Goal: Task Accomplishment & Management: Manage account settings

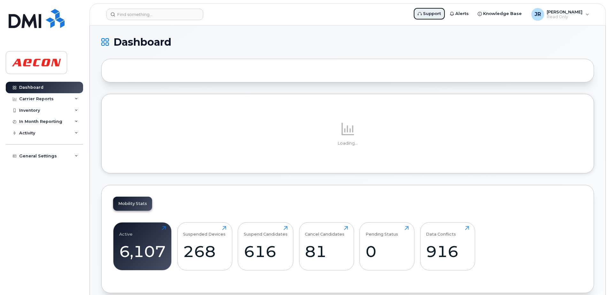
click at [441, 13] on span "Support" at bounding box center [432, 14] width 18 height 6
click at [78, 111] on div "Inventory" at bounding box center [44, 111] width 77 height 12
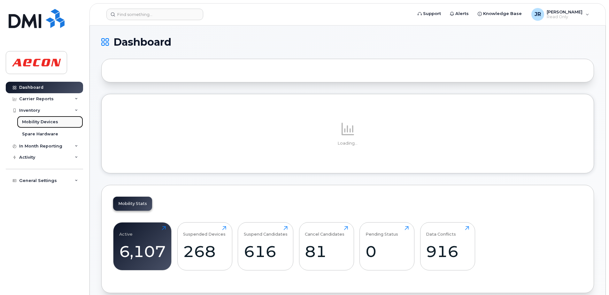
click at [49, 121] on div "Mobility Devices" at bounding box center [40, 122] width 36 height 6
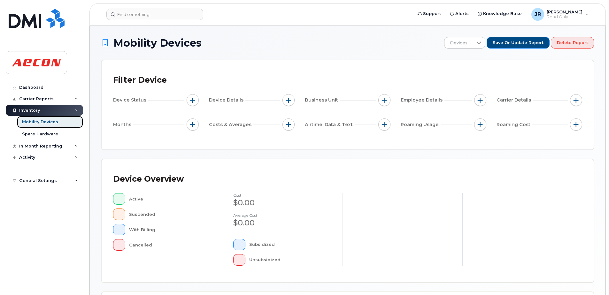
click at [50, 121] on div "Mobility Devices" at bounding box center [40, 122] width 36 height 6
click at [46, 122] on div "Mobility Devices" at bounding box center [40, 122] width 36 height 6
click at [288, 101] on span "button" at bounding box center [288, 100] width 5 height 5
click at [290, 100] on span "button" at bounding box center [288, 100] width 5 height 5
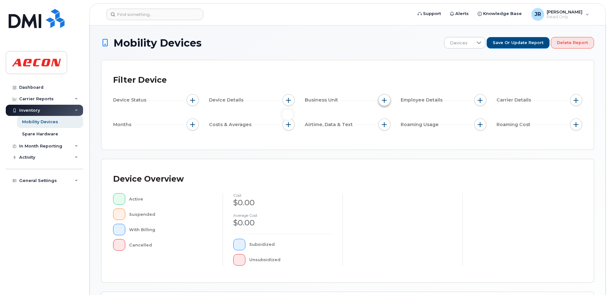
click at [385, 101] on span "button" at bounding box center [384, 100] width 5 height 5
click at [385, 99] on span "button" at bounding box center [384, 100] width 5 height 5
click at [326, 101] on span "Business Unit" at bounding box center [322, 100] width 35 height 7
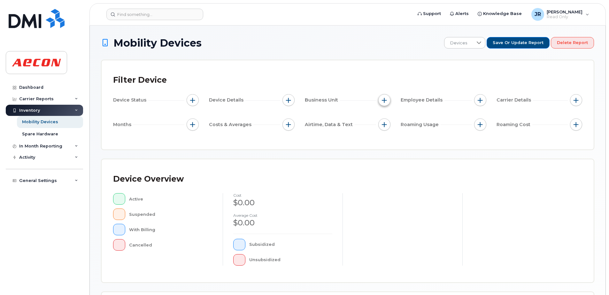
click at [383, 99] on span "button" at bounding box center [384, 100] width 5 height 5
click at [75, 145] on icon at bounding box center [76, 146] width 3 height 3
click at [76, 193] on icon at bounding box center [76, 194] width 3 height 3
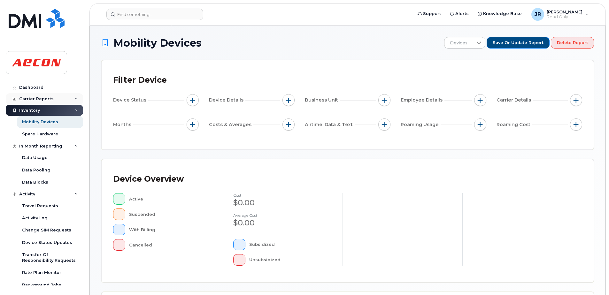
click at [76, 98] on div "Carrier Reports" at bounding box center [44, 99] width 77 height 12
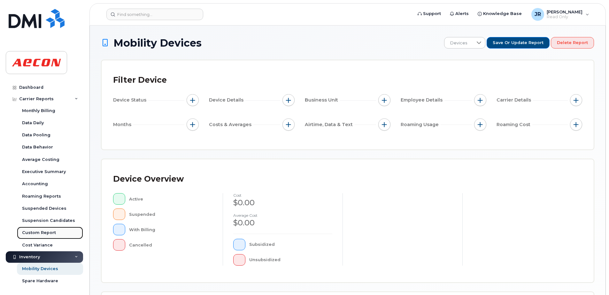
click at [42, 234] on div "Custom Report" at bounding box center [39, 233] width 34 height 6
click at [386, 99] on span "button" at bounding box center [384, 100] width 5 height 5
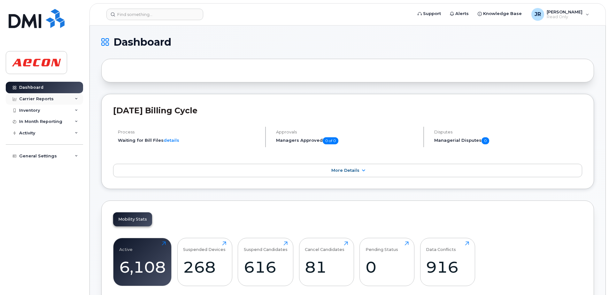
click at [76, 98] on icon at bounding box center [76, 98] width 3 height 3
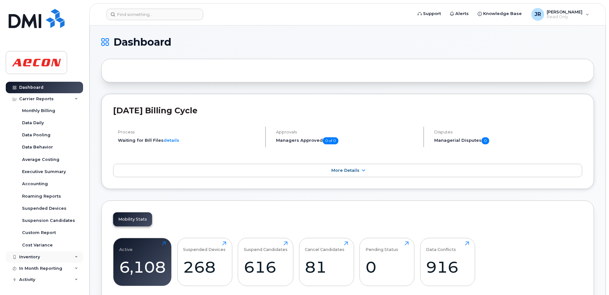
click at [73, 259] on div "Inventory" at bounding box center [44, 257] width 77 height 12
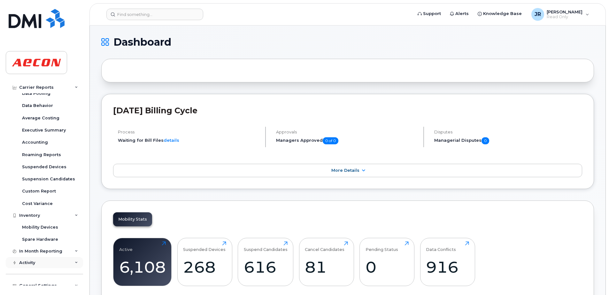
scroll to position [48, 0]
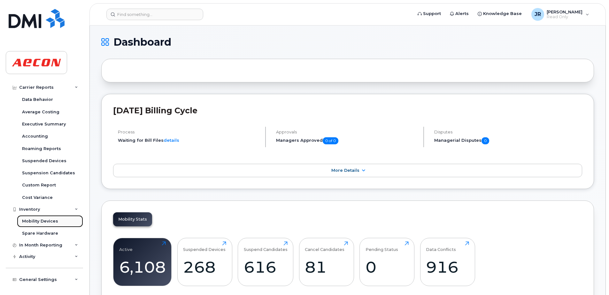
click at [45, 221] on div "Mobility Devices" at bounding box center [40, 222] width 36 height 6
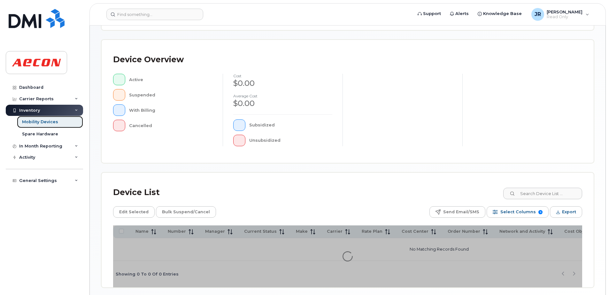
scroll to position [146, 0]
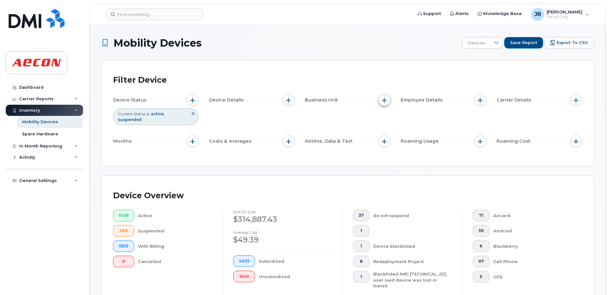
click at [384, 99] on span "button" at bounding box center [384, 100] width 5 height 5
click at [385, 130] on input "Cost Center" at bounding box center [385, 129] width 5 height 5
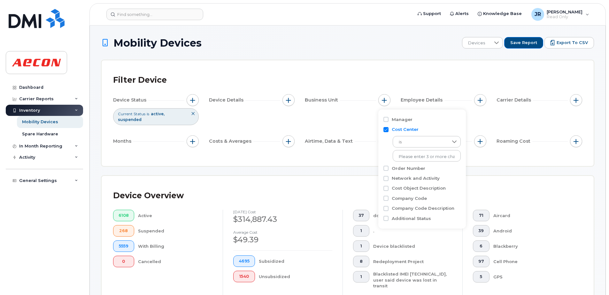
click at [386, 129] on input "Cost Center" at bounding box center [385, 129] width 5 height 5
checkbox input "false"
click at [385, 169] on input "Company Code" at bounding box center [385, 169] width 5 height 5
click at [386, 169] on input "Company Code" at bounding box center [385, 169] width 5 height 5
checkbox input "false"
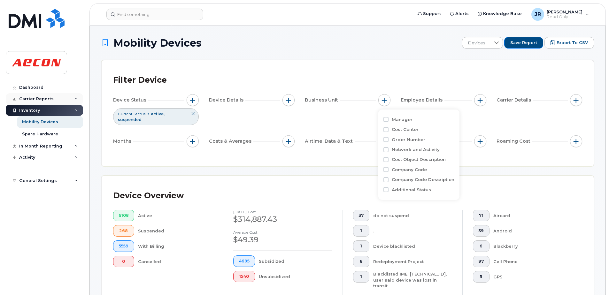
click at [75, 97] on icon at bounding box center [76, 98] width 3 height 3
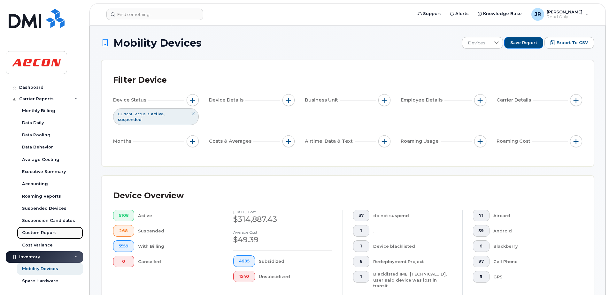
click at [31, 233] on div "Custom Report" at bounding box center [39, 233] width 34 height 6
click at [33, 230] on div "Custom Report" at bounding box center [39, 233] width 34 height 6
click at [499, 44] on icon at bounding box center [496, 43] width 4 height 3
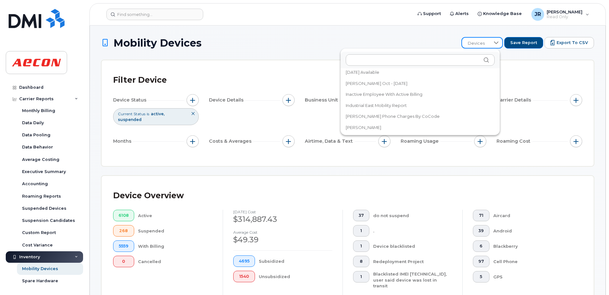
scroll to position [192, 0]
click at [381, 94] on span "Jacki phone charges by CoCode" at bounding box center [393, 94] width 94 height 6
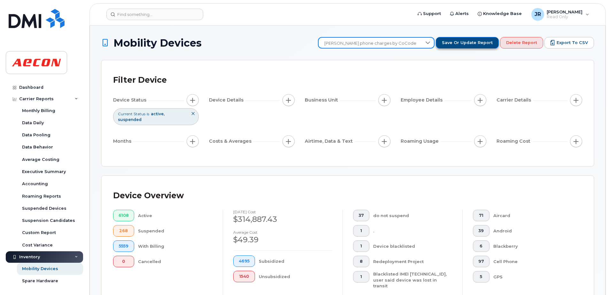
click at [481, 40] on span "Save or Update Report" at bounding box center [467, 43] width 51 height 6
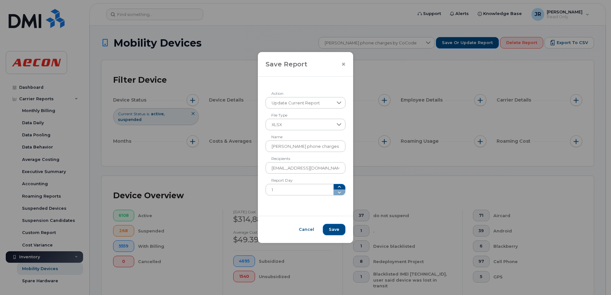
click at [341, 64] on icon "Close" at bounding box center [343, 64] width 4 height 5
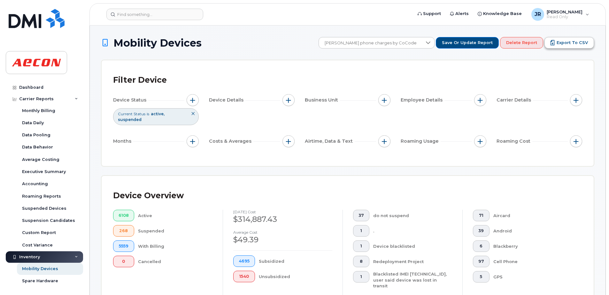
click at [567, 45] on span "Export to CSV" at bounding box center [571, 43] width 31 height 6
click at [456, 44] on span "Save or Update Report" at bounding box center [467, 43] width 51 height 6
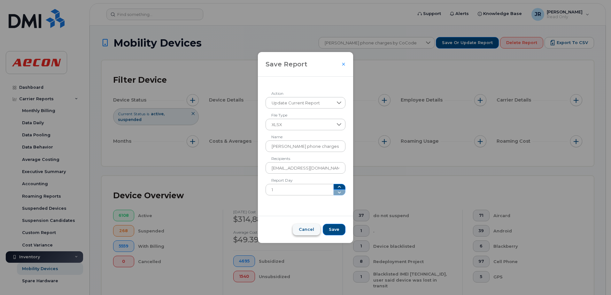
click at [299, 228] on span "Cancel" at bounding box center [306, 230] width 15 height 6
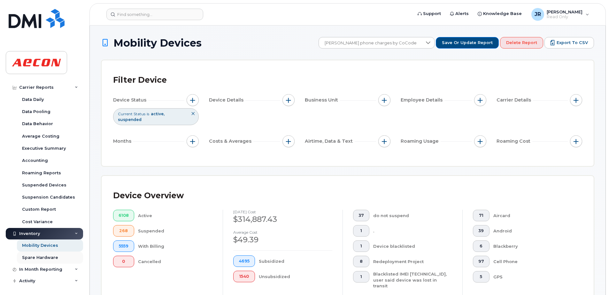
scroll to position [48, 0]
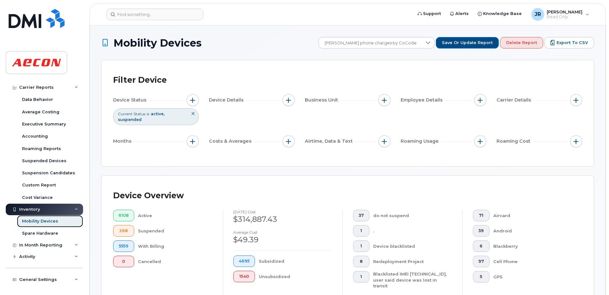
click at [52, 221] on div "Mobility Devices" at bounding box center [40, 222] width 36 height 6
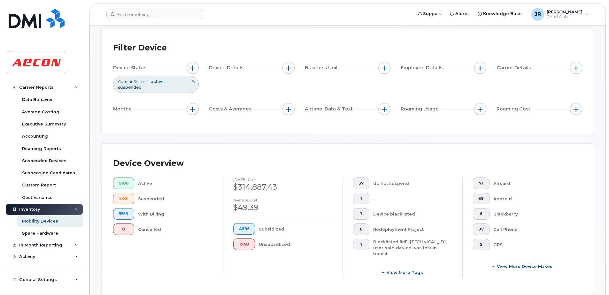
scroll to position [32, 0]
click at [384, 65] on button "button" at bounding box center [384, 68] width 12 height 12
click at [387, 138] on input "Company Code" at bounding box center [385, 137] width 5 height 5
checkbox input "true"
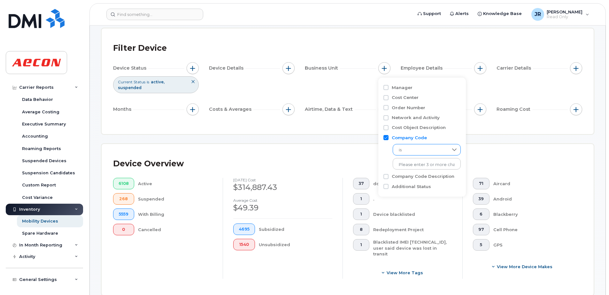
click at [452, 151] on icon at bounding box center [454, 149] width 5 height 5
click at [344, 39] on div "Filter Device Device Status Current Status is active suspended Device Details B…" at bounding box center [348, 81] width 492 height 106
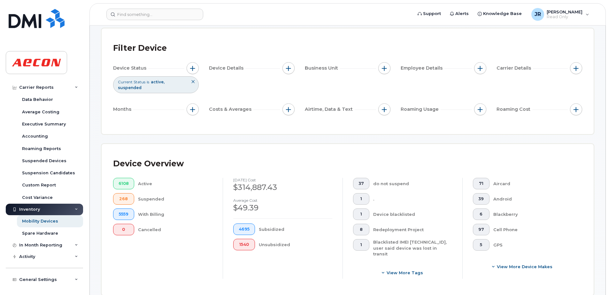
drag, startPoint x: 348, startPoint y: 48, endPoint x: 348, endPoint y: 54, distance: 5.8
click at [348, 52] on div "Filter Device" at bounding box center [347, 48] width 469 height 17
drag, startPoint x: 348, startPoint y: 81, endPoint x: 349, endPoint y: 95, distance: 13.5
click at [349, 84] on div "Device Status Current Status is active suspended Device Details Business Unit E…" at bounding box center [347, 90] width 469 height 56
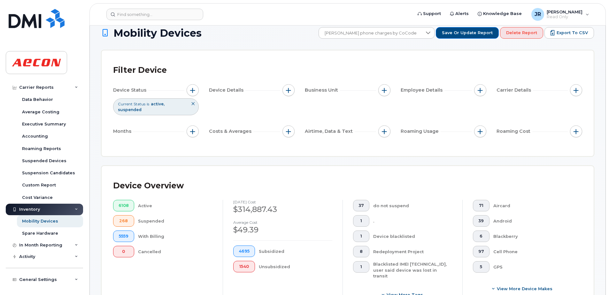
scroll to position [0, 0]
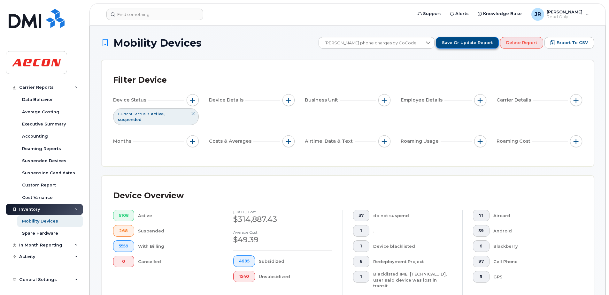
click at [464, 45] on span "Save or Update Report" at bounding box center [467, 43] width 51 height 6
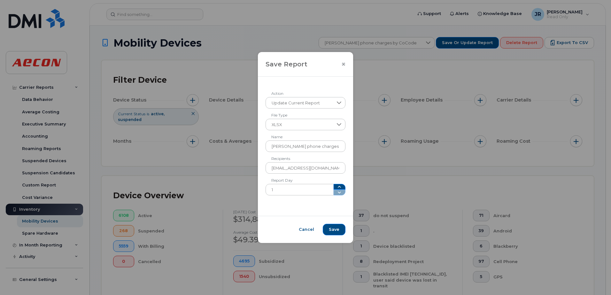
click at [342, 63] on icon "Close" at bounding box center [343, 64] width 3 height 3
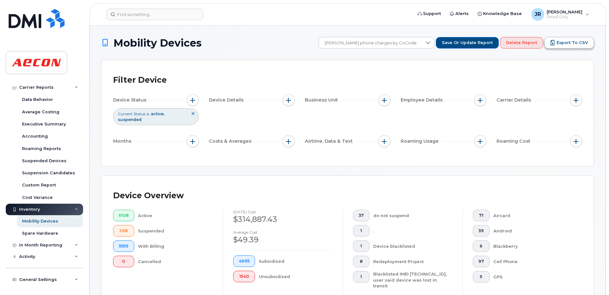
click at [578, 45] on span "Export to CSV" at bounding box center [571, 43] width 31 height 6
click at [583, 46] on button "Export to CSV" at bounding box center [569, 43] width 50 height 12
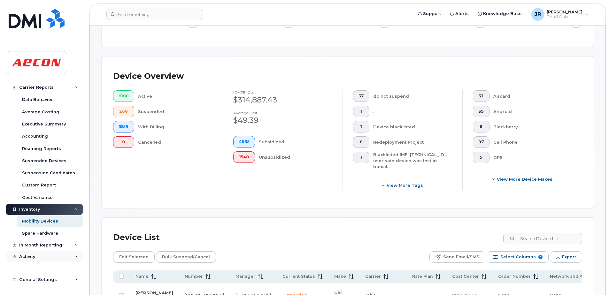
scroll to position [128, 0]
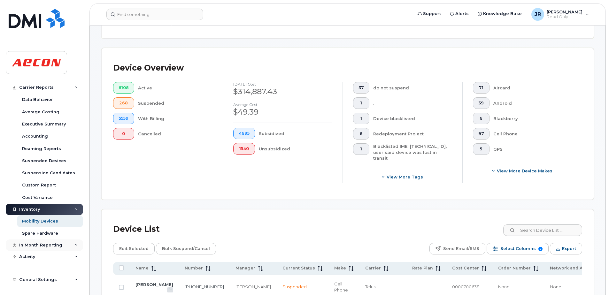
click at [75, 246] on icon at bounding box center [76, 245] width 3 height 3
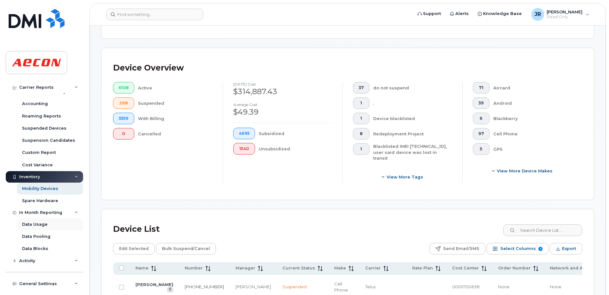
scroll to position [84, 0]
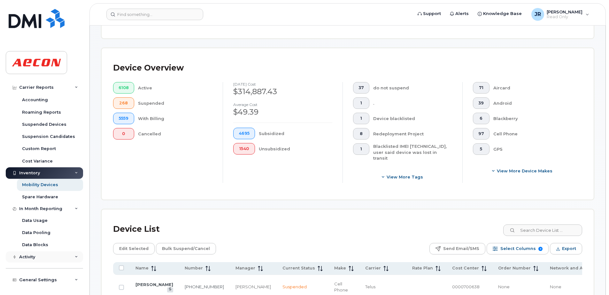
click at [76, 257] on div "Activity" at bounding box center [44, 257] width 77 height 12
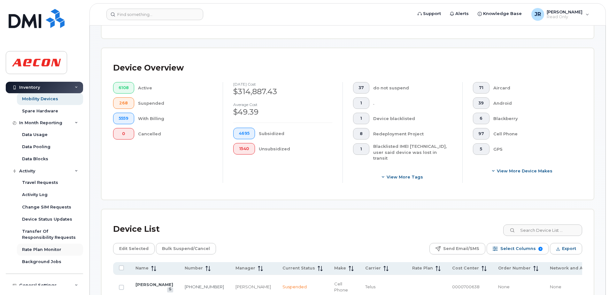
scroll to position [176, 0]
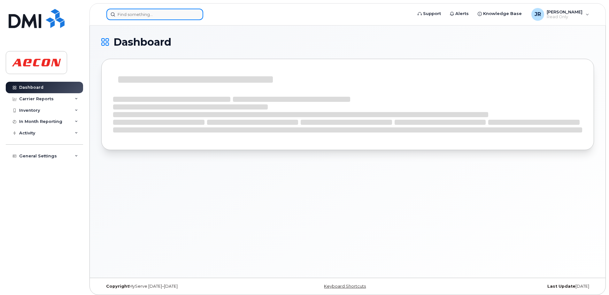
click at [140, 14] on input at bounding box center [154, 15] width 97 height 12
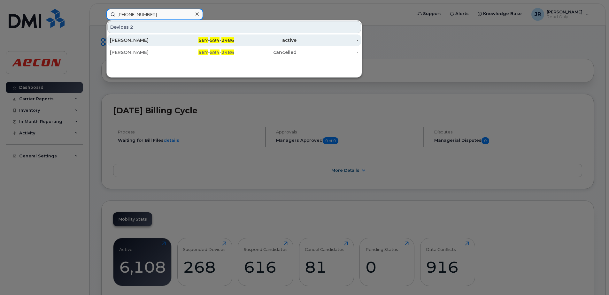
type input "587 594 2486"
click at [134, 40] on div "Martin Thomas" at bounding box center [141, 40] width 62 height 6
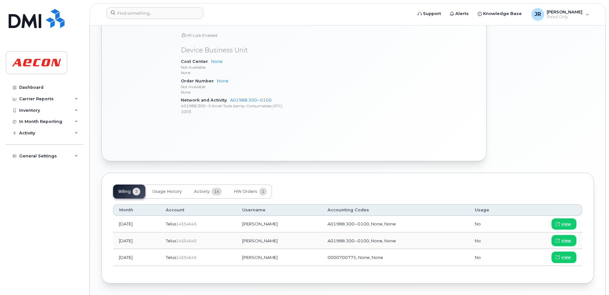
scroll to position [325, 0]
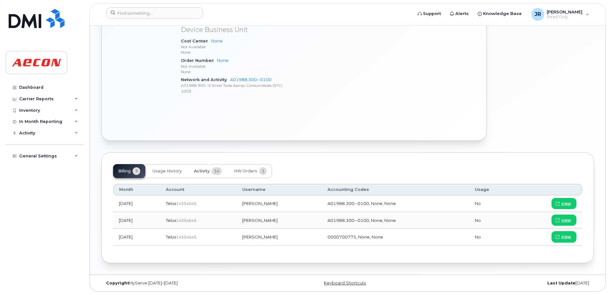
click at [202, 169] on span "Activity" at bounding box center [202, 171] width 16 height 5
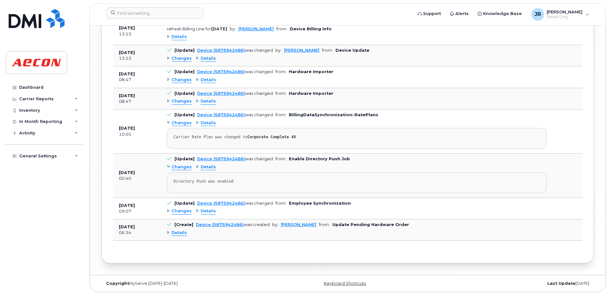
scroll to position [740, 0]
click at [188, 126] on span "Changes" at bounding box center [182, 123] width 20 height 6
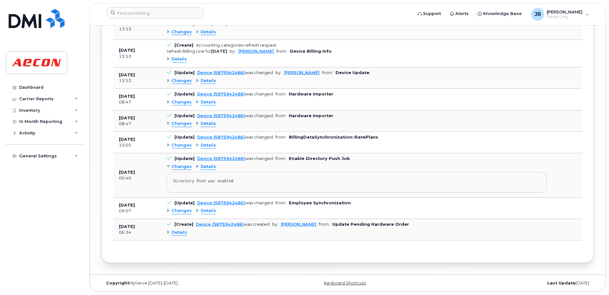
scroll to position [717, 0]
click at [205, 122] on span "Details" at bounding box center [208, 124] width 15 height 6
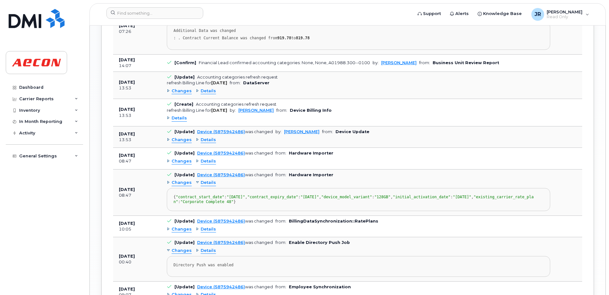
scroll to position [644, 0]
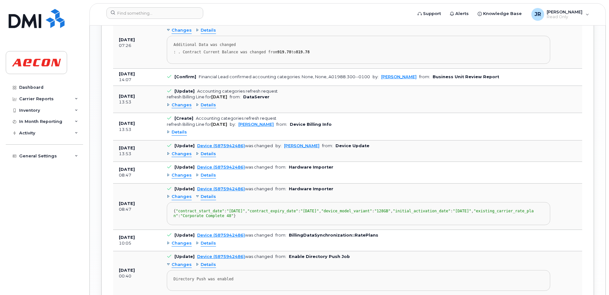
click at [208, 151] on span "Details" at bounding box center [208, 154] width 15 height 6
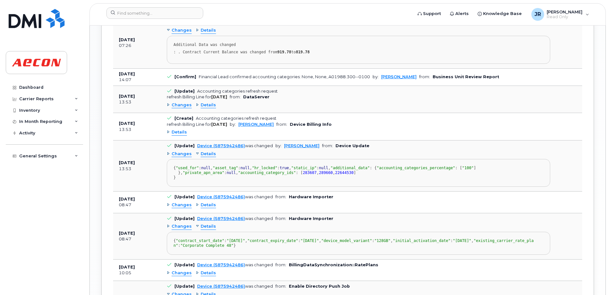
click at [187, 154] on span "Changes" at bounding box center [182, 154] width 20 height 6
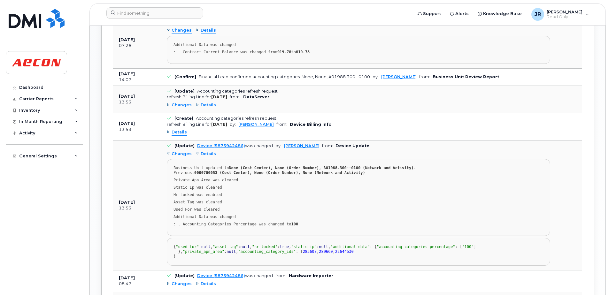
click at [208, 104] on span "Details" at bounding box center [208, 105] width 15 height 6
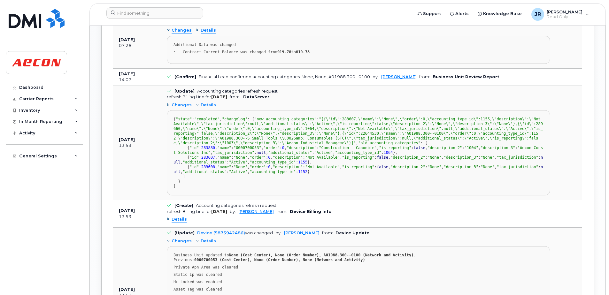
click at [181, 103] on span "Changes" at bounding box center [182, 105] width 20 height 6
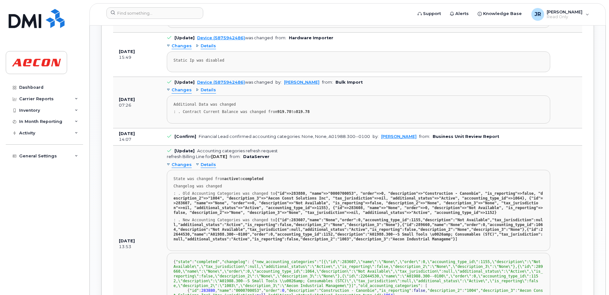
scroll to position [580, 0]
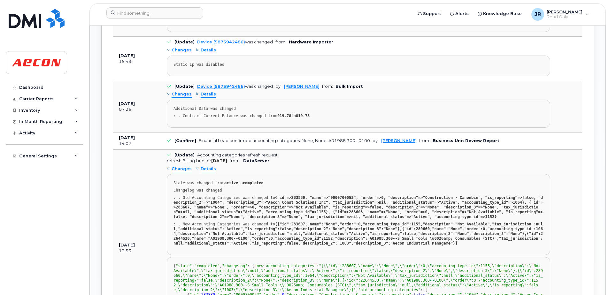
click at [181, 96] on span "Changes" at bounding box center [182, 94] width 20 height 6
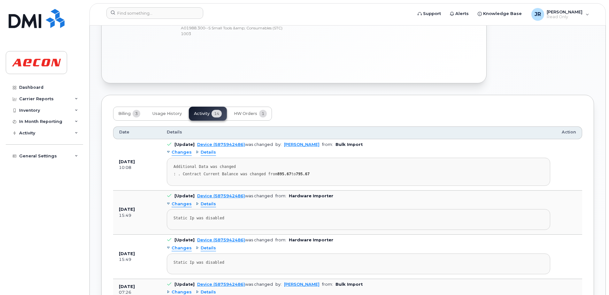
scroll to position [389, 0]
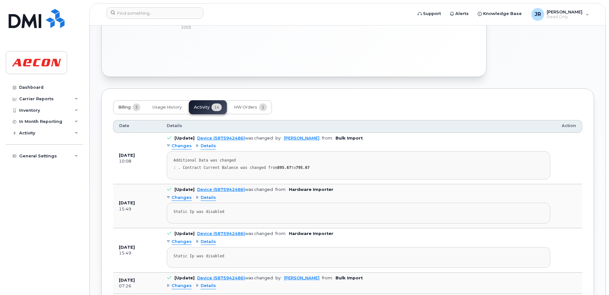
click at [133, 110] on button "Billing 3" at bounding box center [129, 107] width 32 height 14
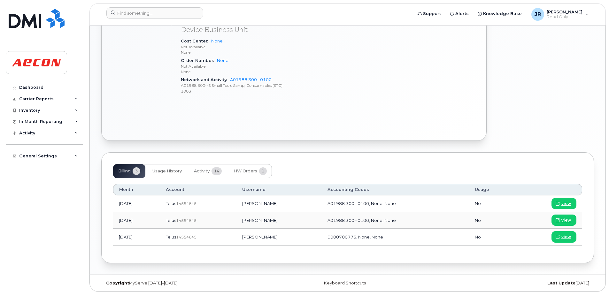
scroll to position [325, 0]
